Goal: Task Accomplishment & Management: Use online tool/utility

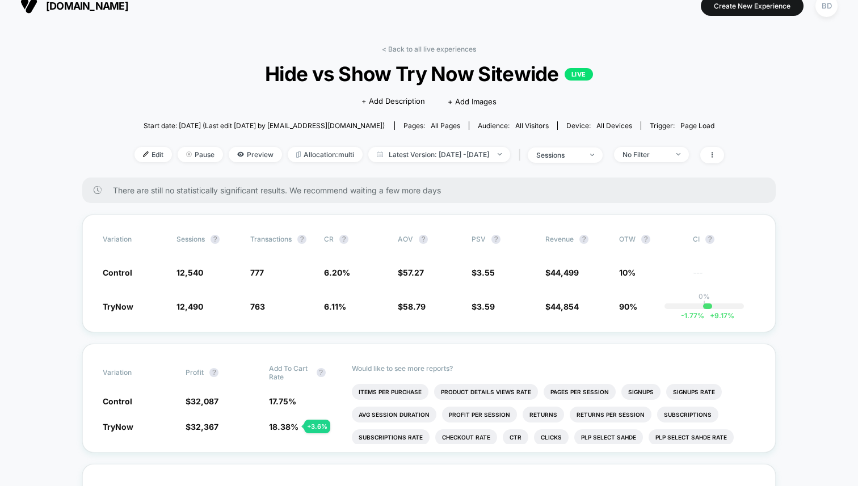
scroll to position [22, 0]
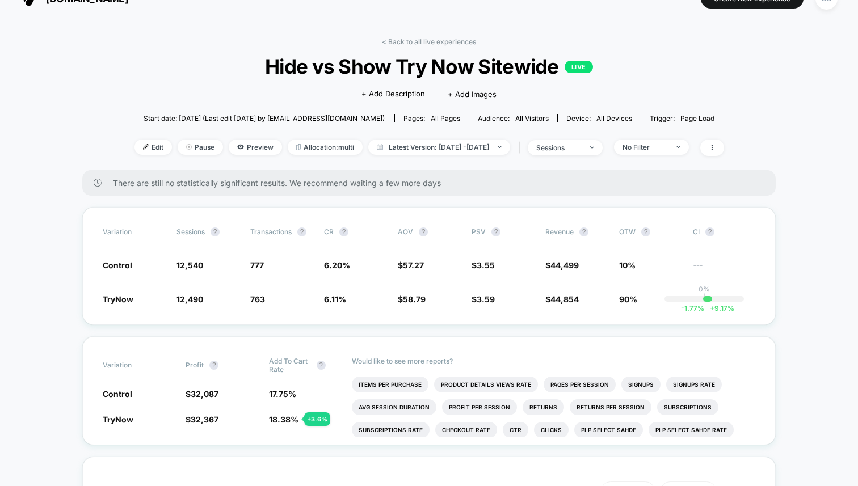
click at [206, 63] on span "Hide vs Show Try Now Sitewide LIVE" at bounding box center [428, 66] width 531 height 24
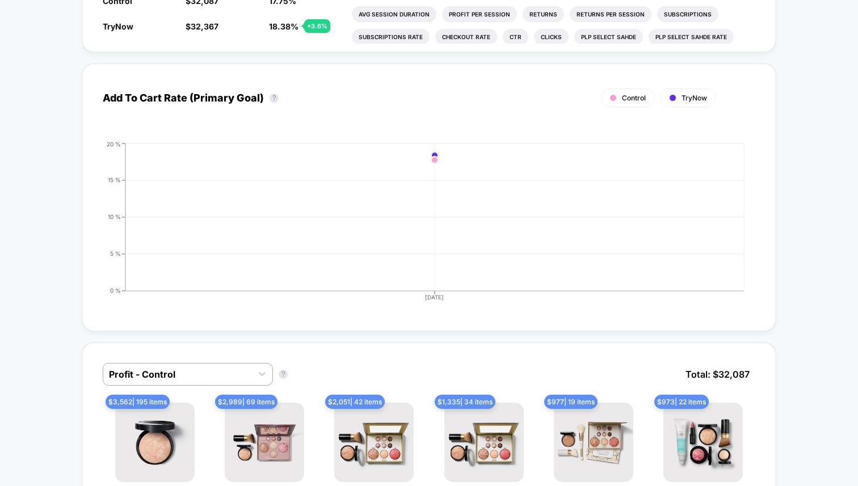
scroll to position [116, 0]
